Goal: Task Accomplishment & Management: Use online tool/utility

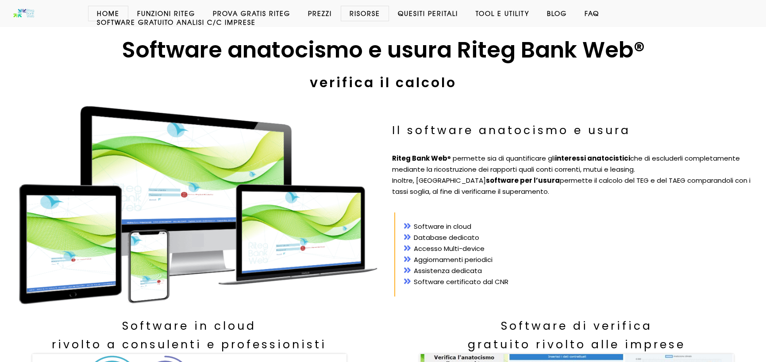
click at [250, 10] on link "Prova Gratis Riteg" at bounding box center [251, 13] width 95 height 9
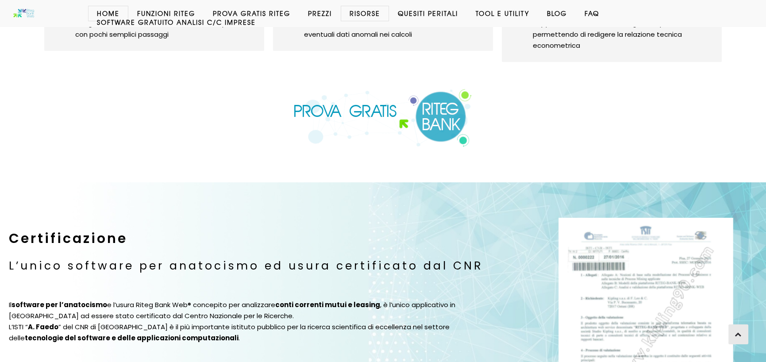
scroll to position [922, 0]
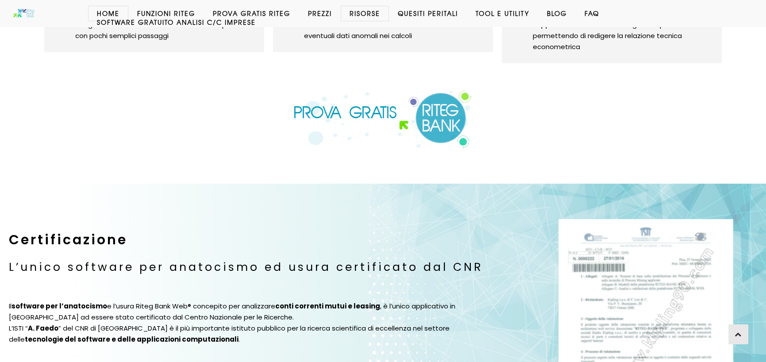
click at [439, 107] on img at bounding box center [382, 119] width 179 height 58
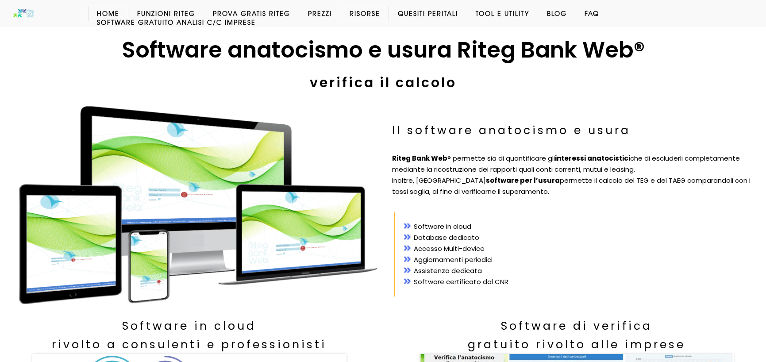
click at [249, 11] on link "Prova Gratis Riteg" at bounding box center [251, 13] width 95 height 9
